Goal: Information Seeking & Learning: Learn about a topic

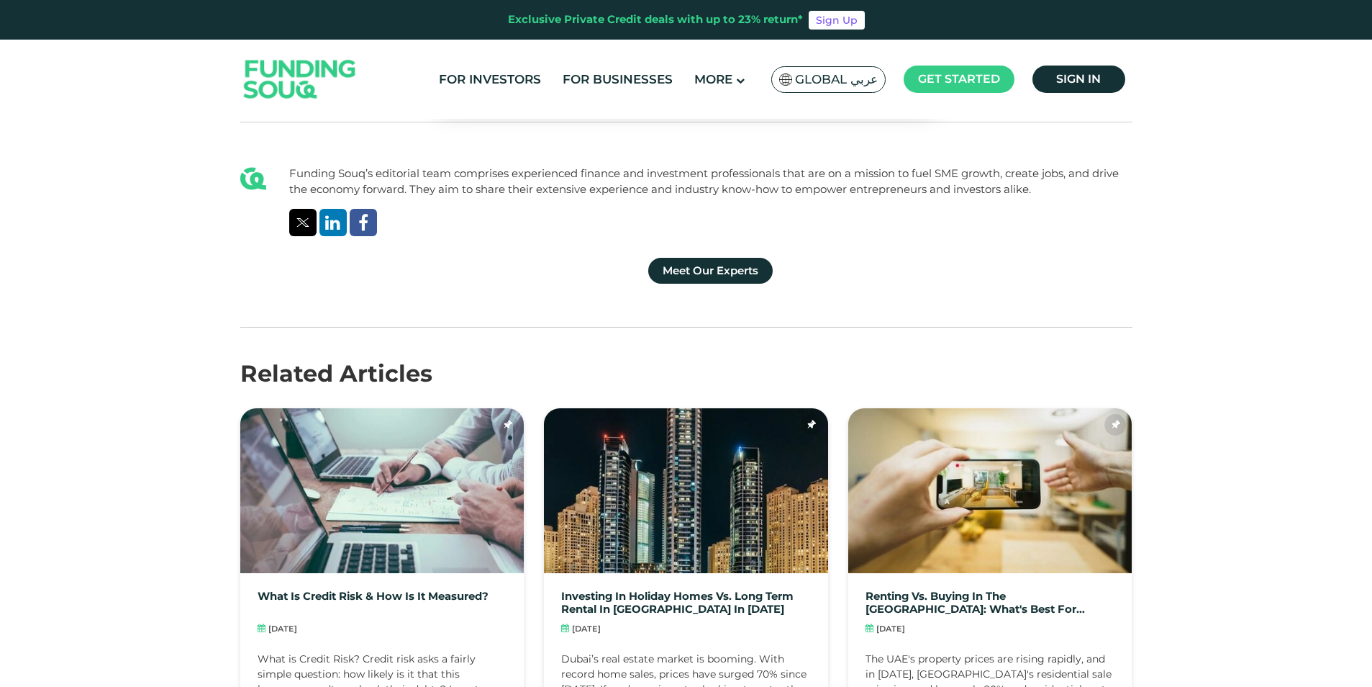
scroll to position [5397, 0]
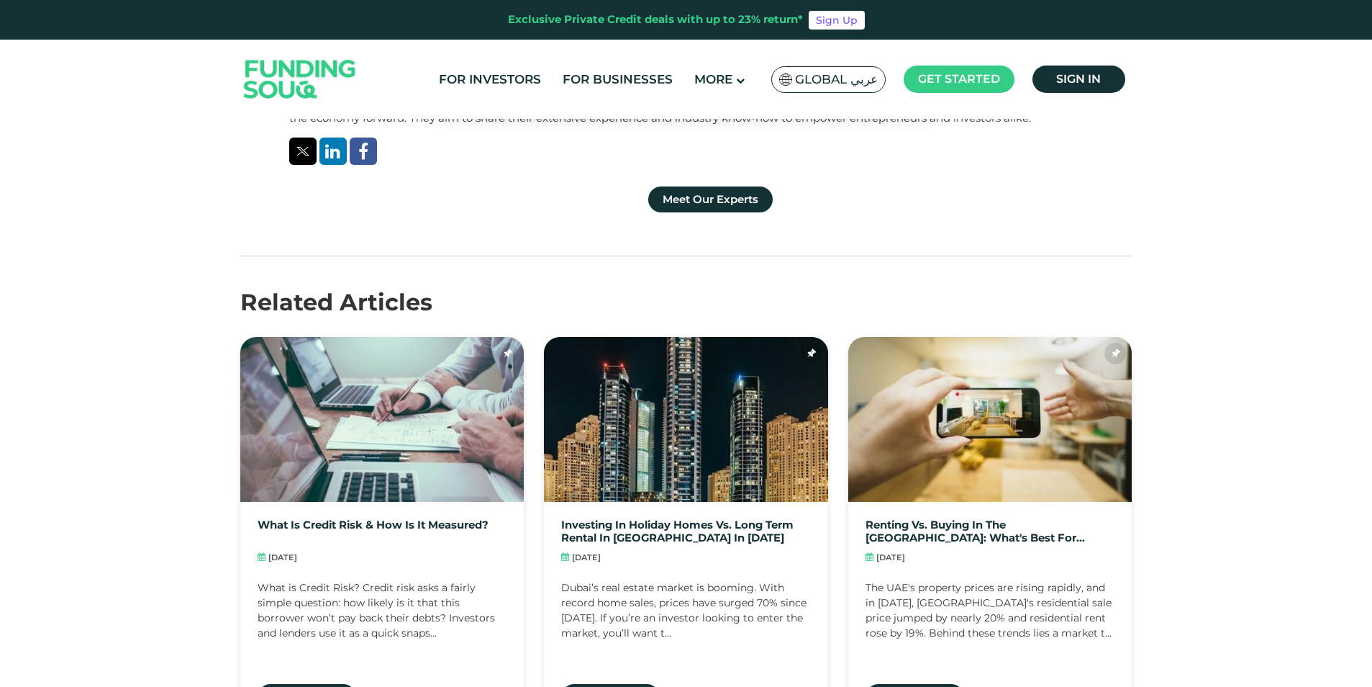
scroll to position [5469, 0]
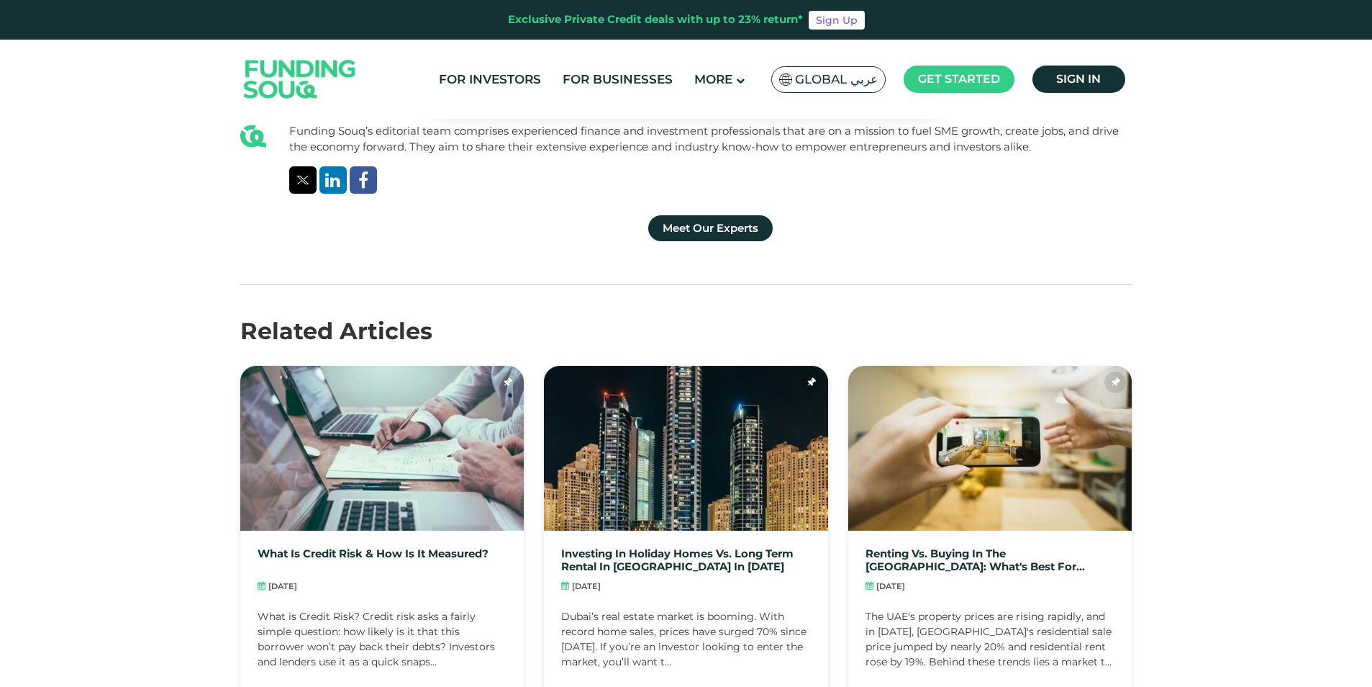
scroll to position [5397, 0]
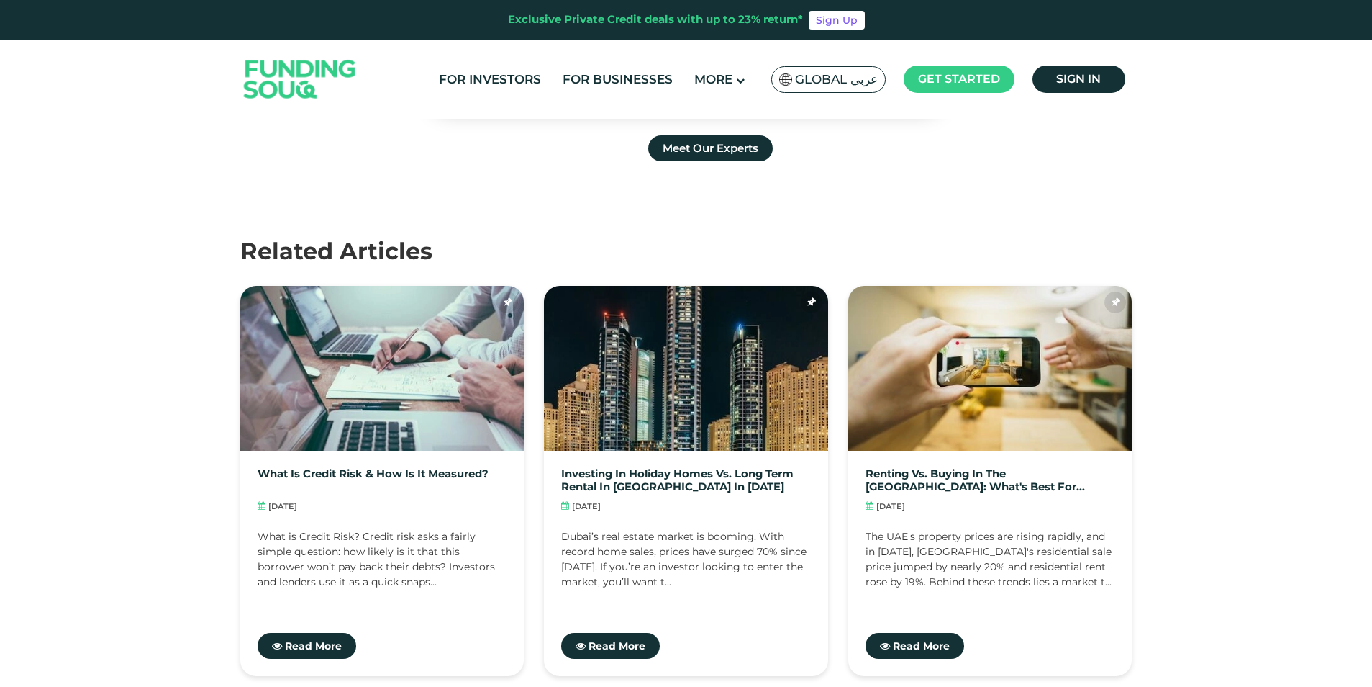
scroll to position [5469, 0]
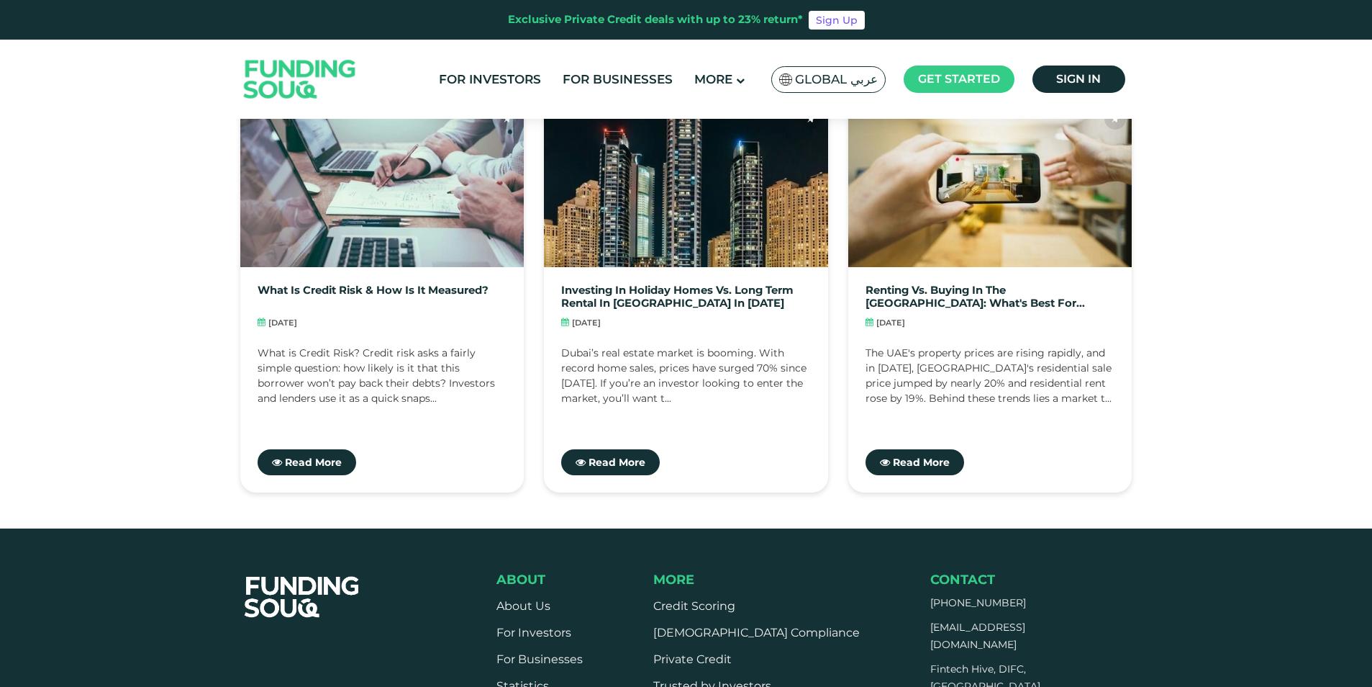
scroll to position [5757, 0]
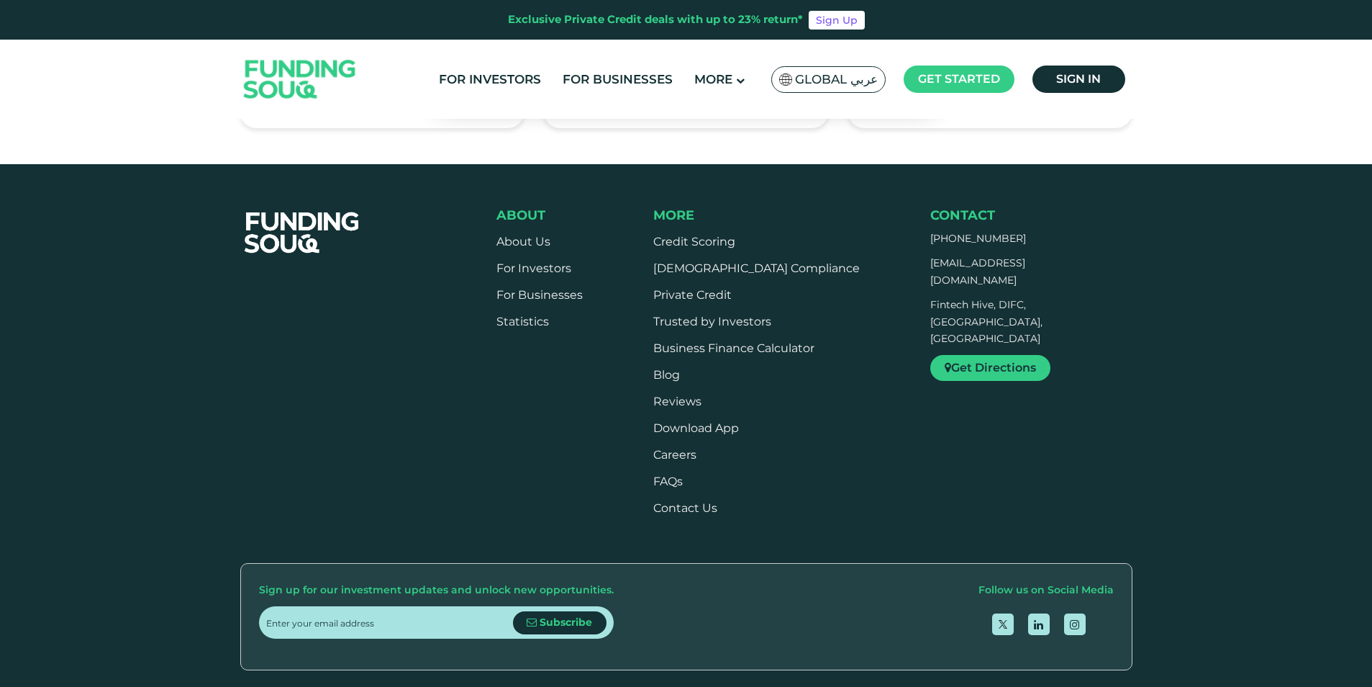
scroll to position [6045, 0]
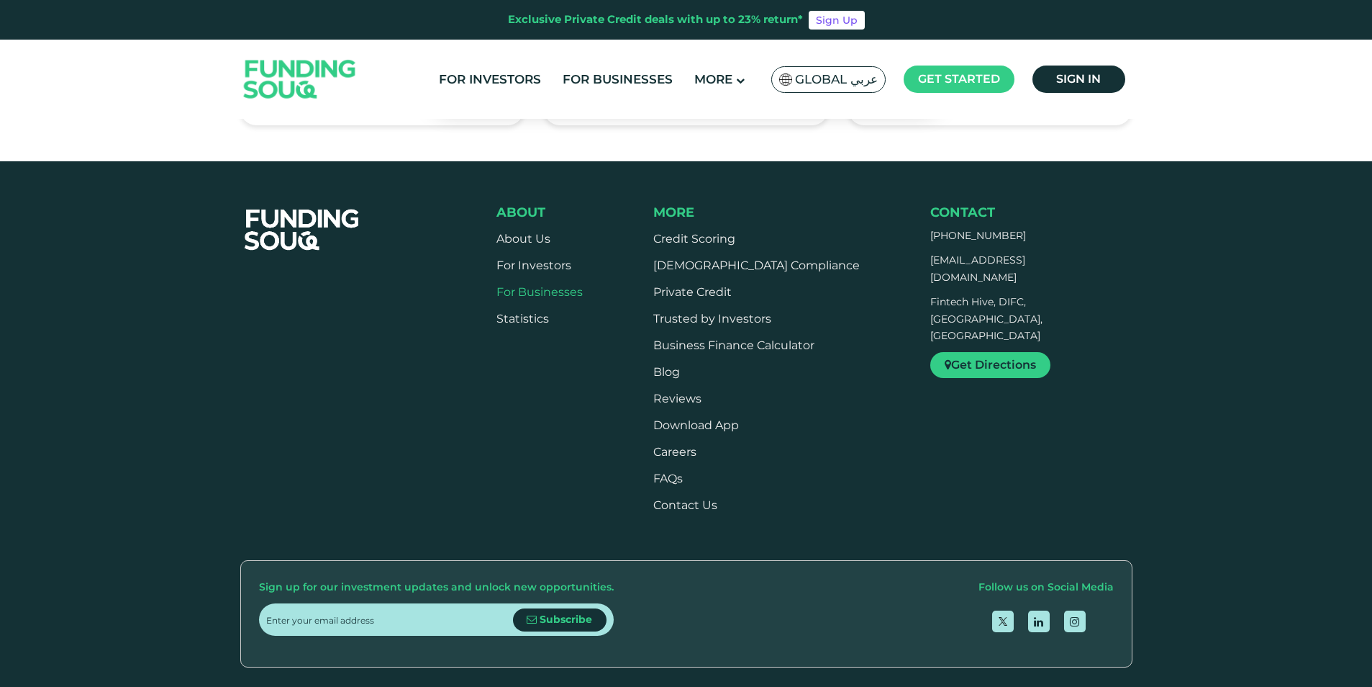
click at [541, 285] on link "For Businesses" at bounding box center [540, 292] width 86 height 14
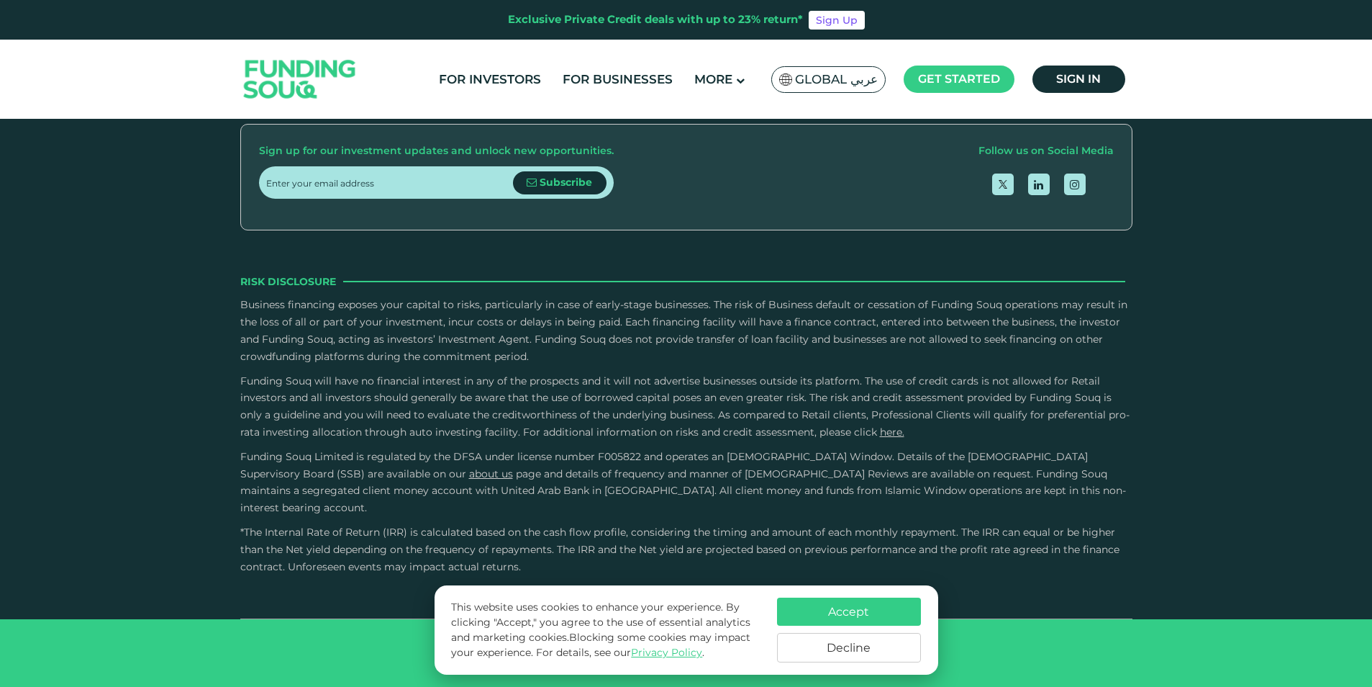
scroll to position [3428, 0]
